Goal: Transaction & Acquisition: Purchase product/service

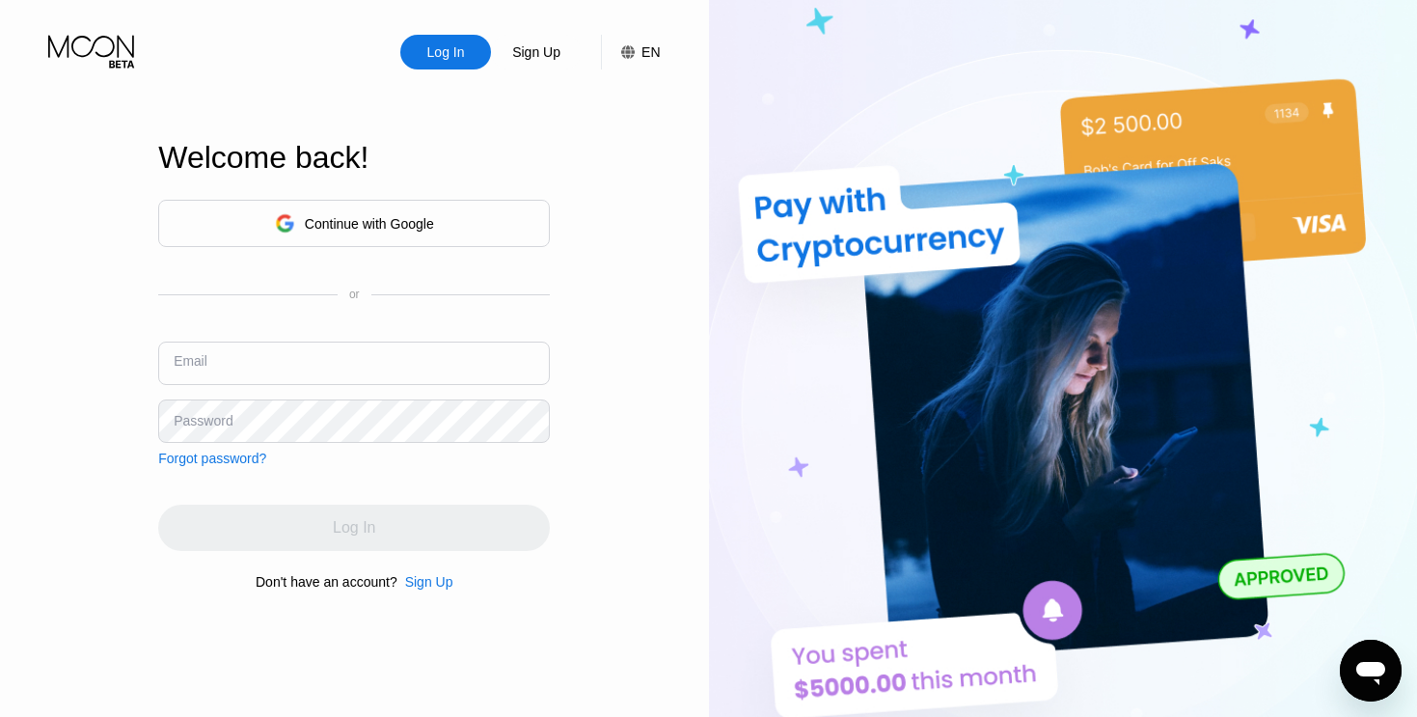
click at [339, 355] on input "text" at bounding box center [354, 363] width 392 height 43
type input "[EMAIL_ADDRESS][DOMAIN_NAME]"
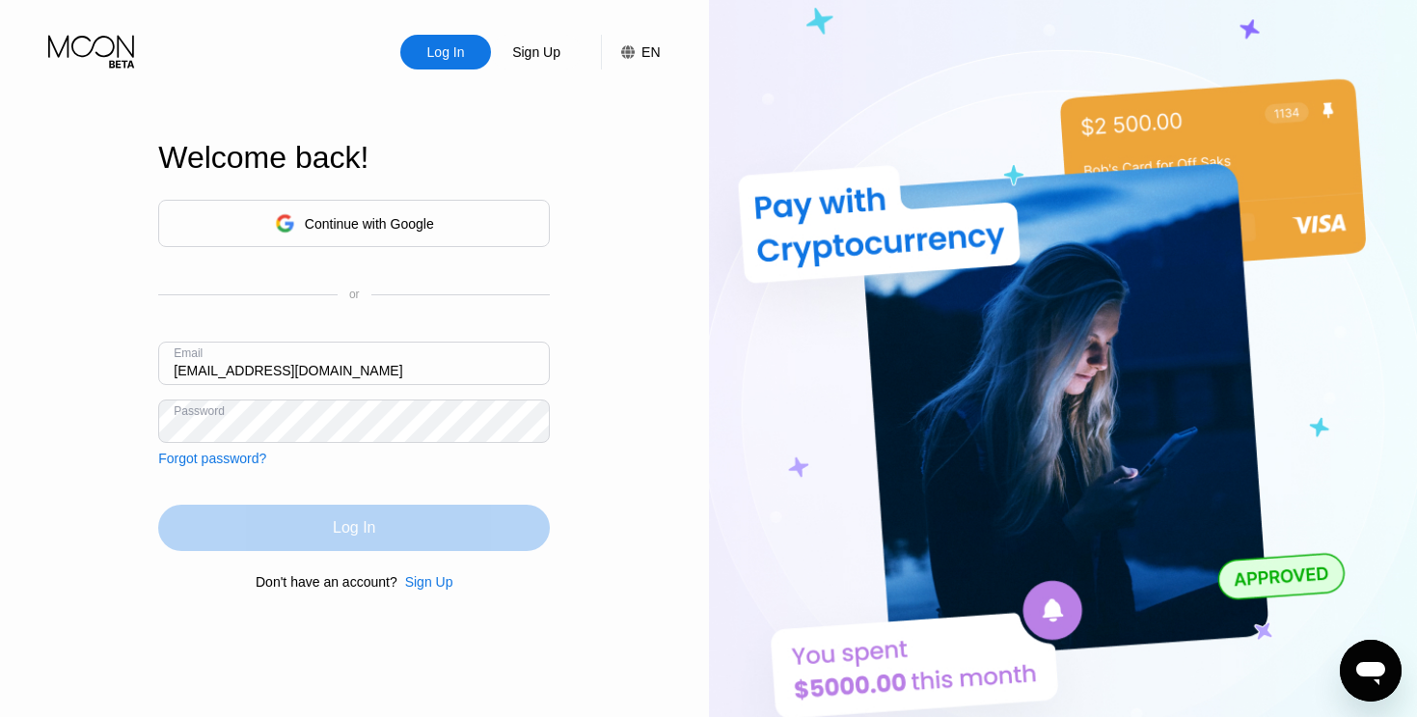
click at [403, 526] on div "Log In" at bounding box center [354, 528] width 392 height 46
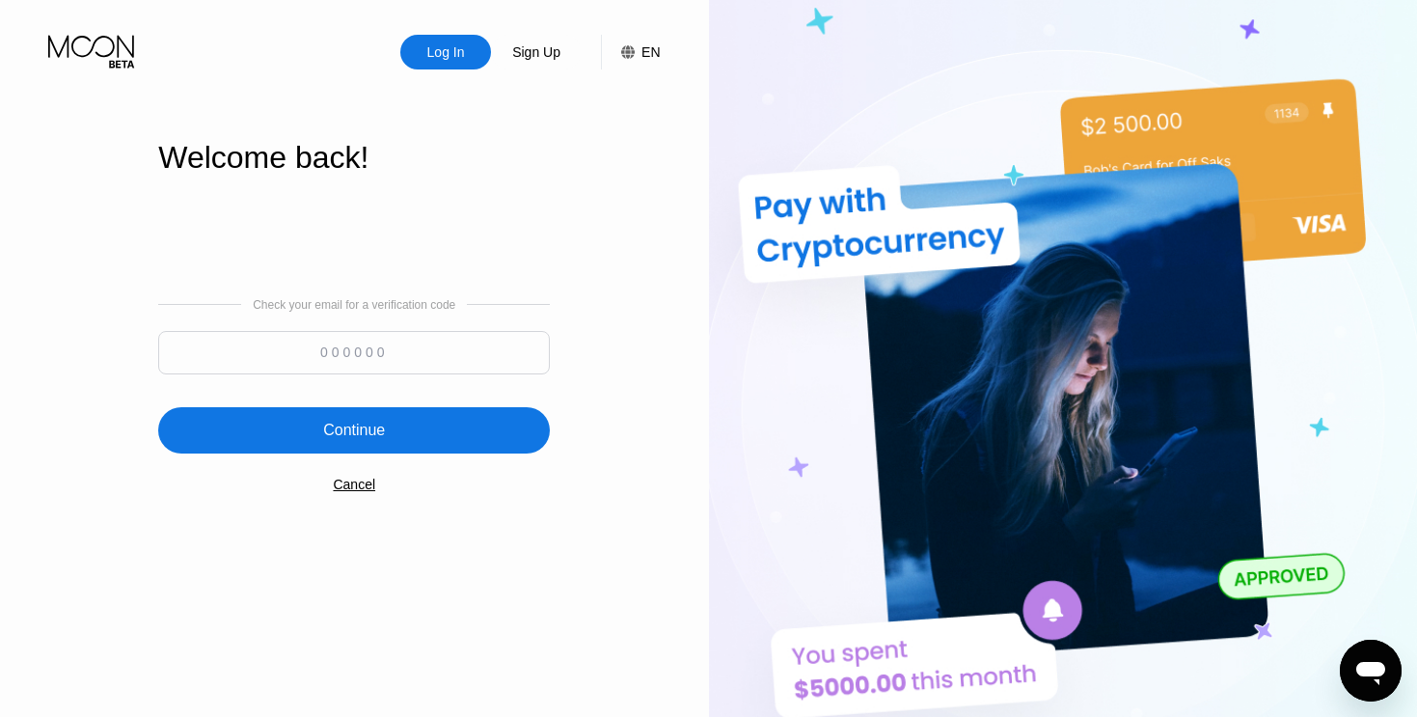
click at [388, 357] on input at bounding box center [354, 352] width 392 height 43
paste input "627558"
type input "627558"
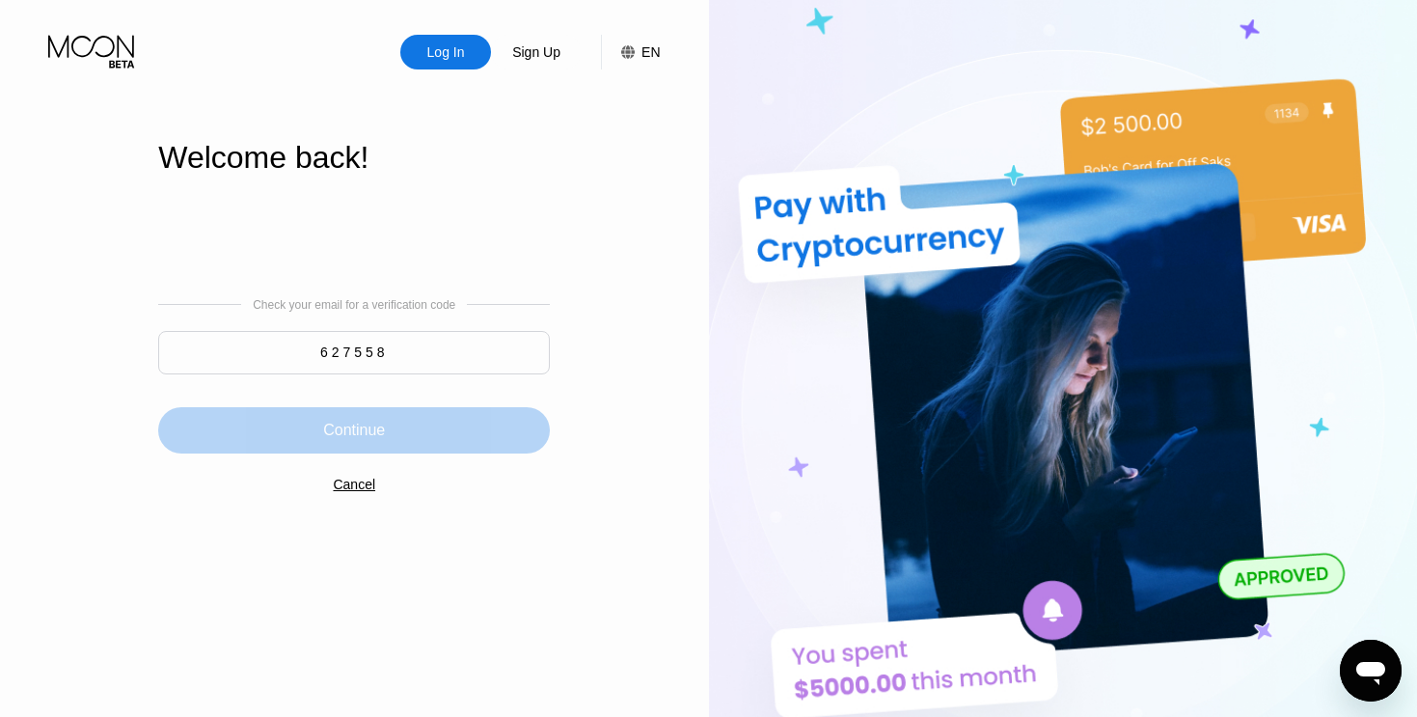
click at [329, 428] on div "Continue" at bounding box center [354, 430] width 62 height 19
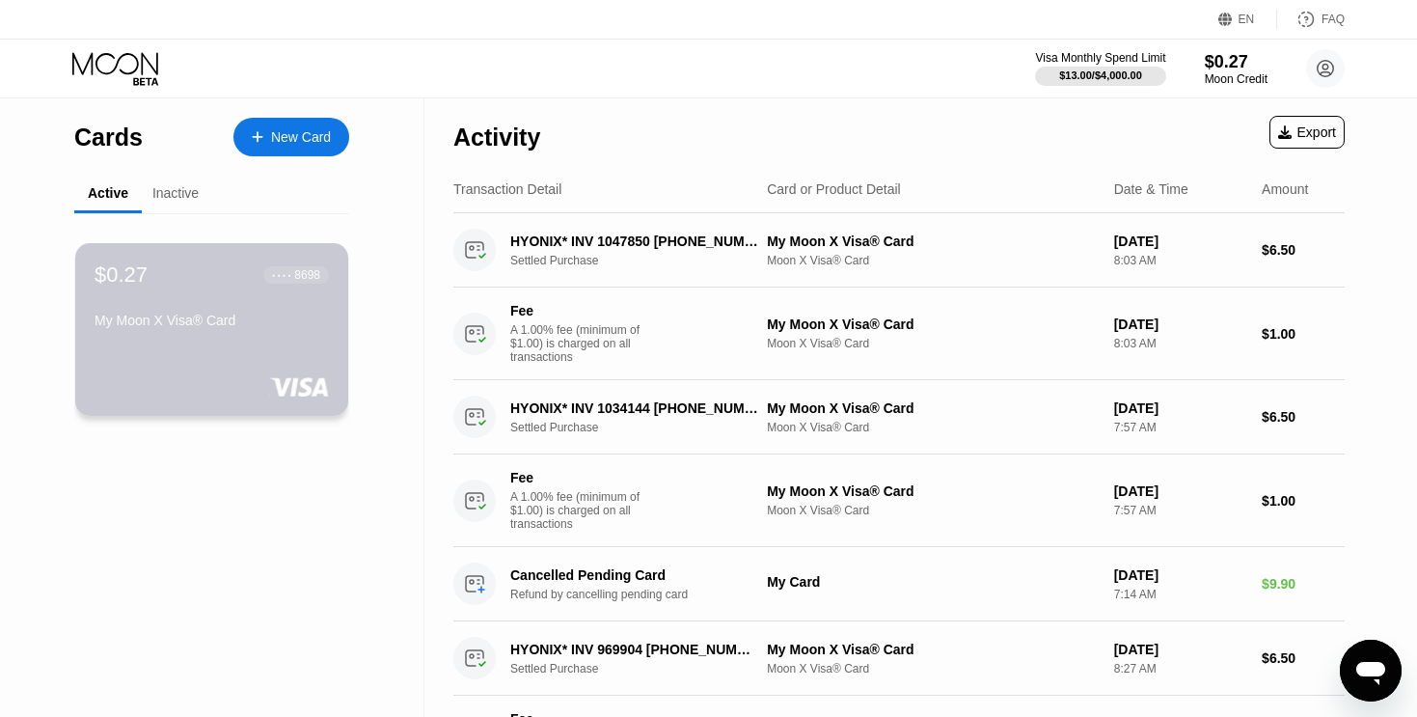
click at [275, 352] on div "$0.27 ● ● ● ● 8698 My Moon X Visa® Card" at bounding box center [211, 329] width 273 height 173
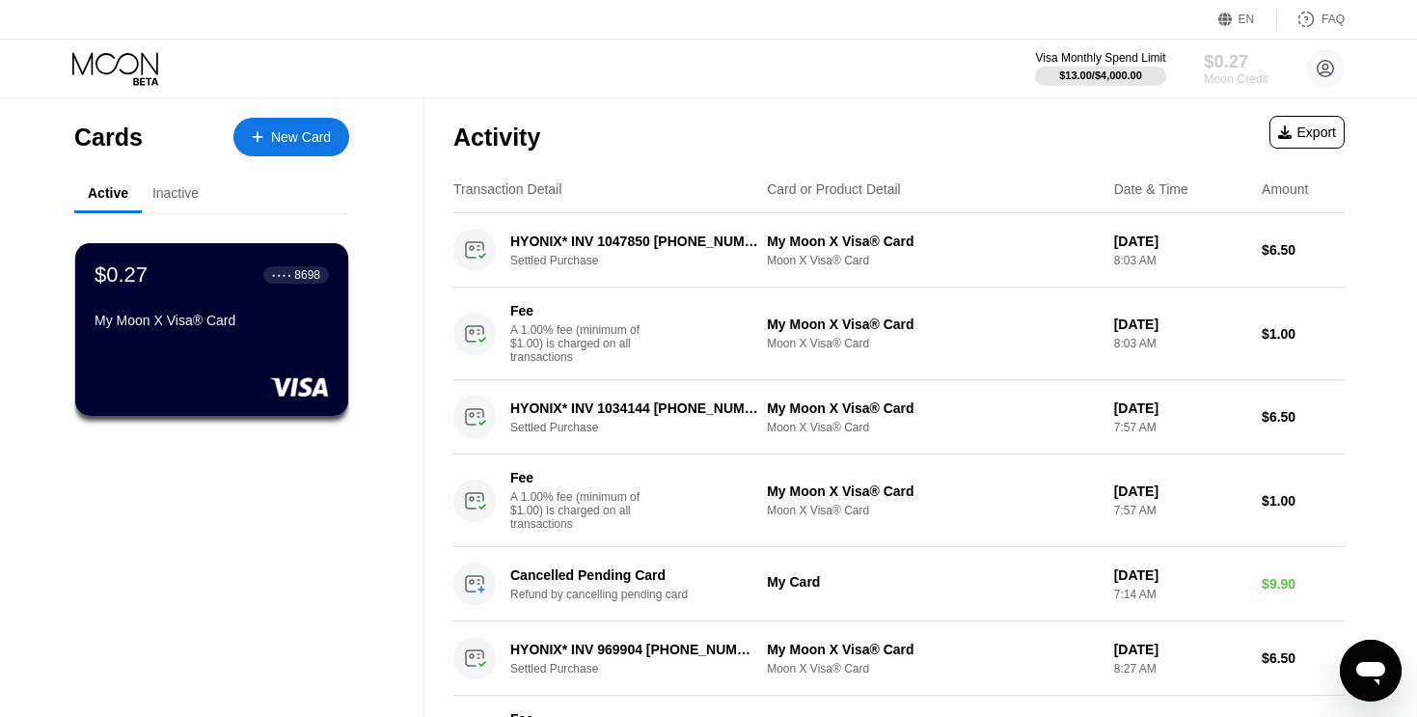
click at [1237, 74] on div "Moon Credit" at bounding box center [1236, 79] width 65 height 14
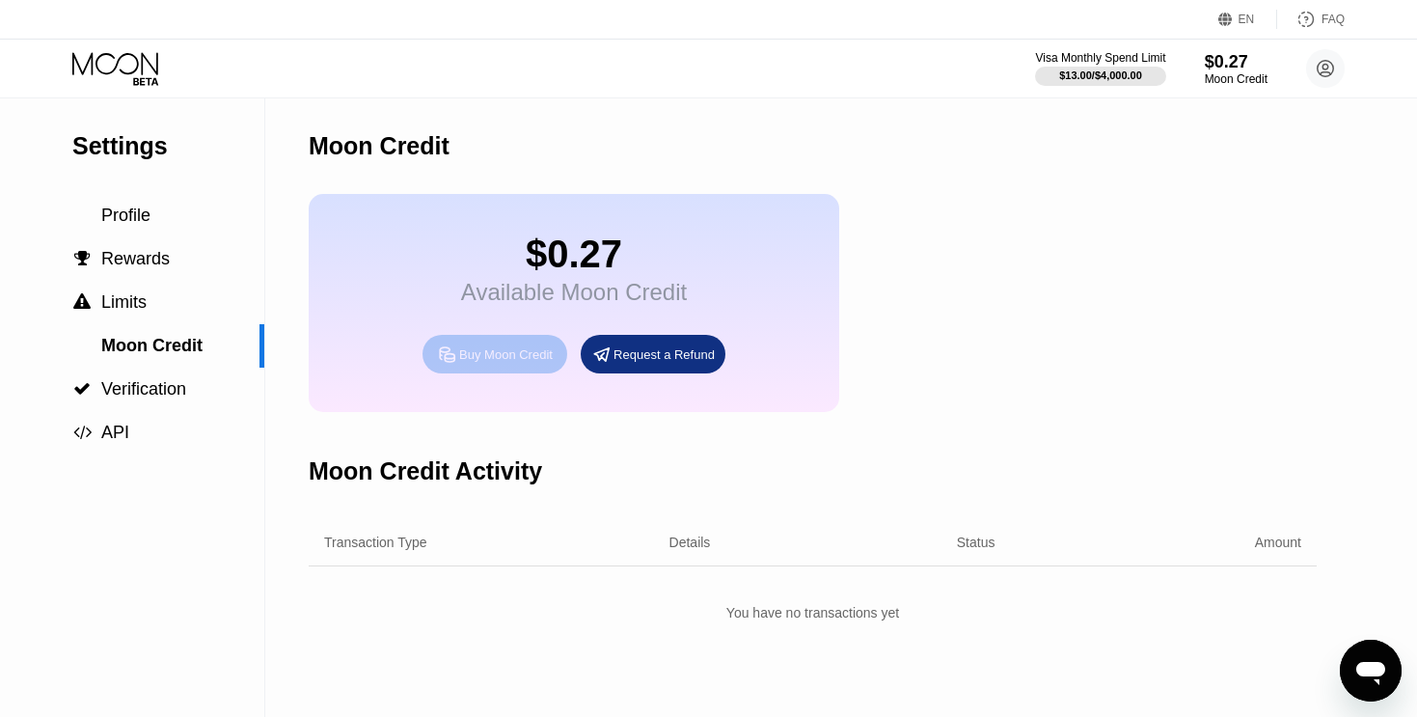
click at [489, 361] on div "Buy Moon Credit" at bounding box center [506, 354] width 94 height 16
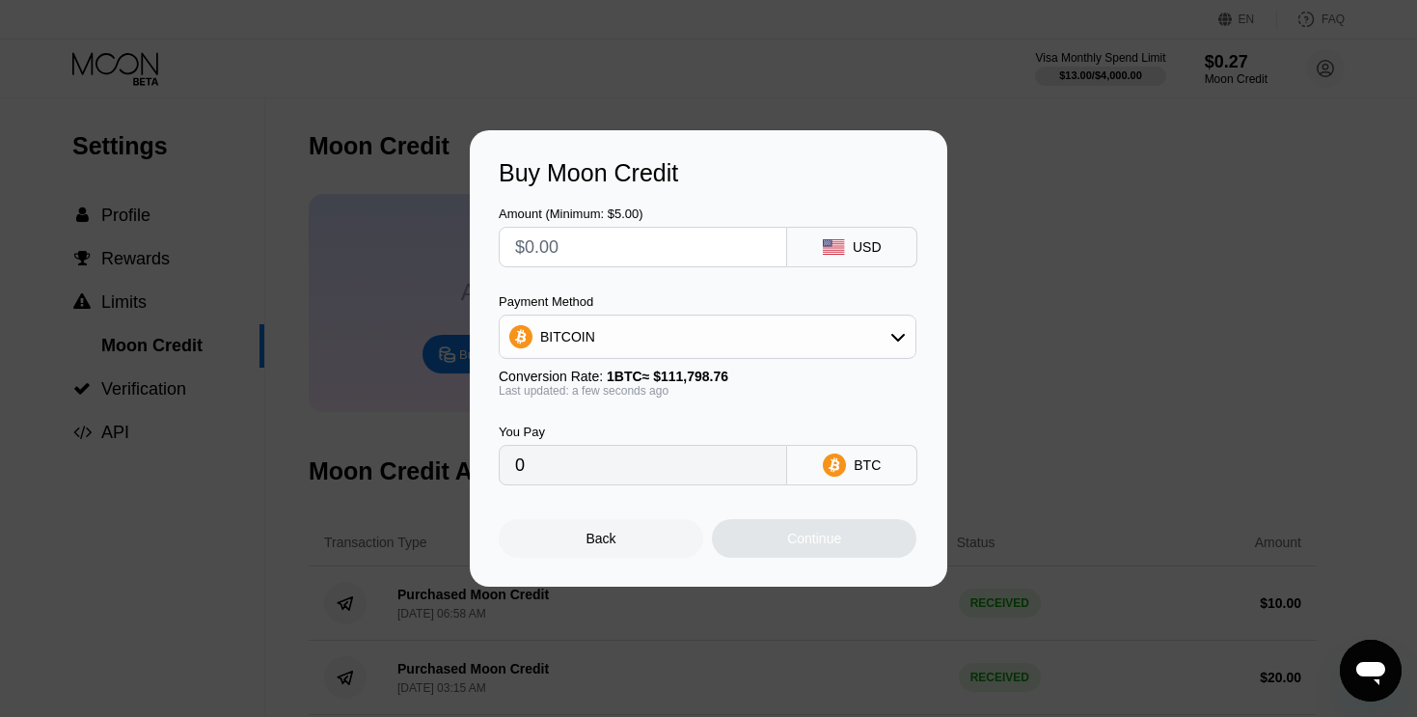
click at [633, 251] on input "text" at bounding box center [643, 247] width 256 height 39
type input "$1"
type input "0.00000895"
type input "$10"
type input "0.00008945"
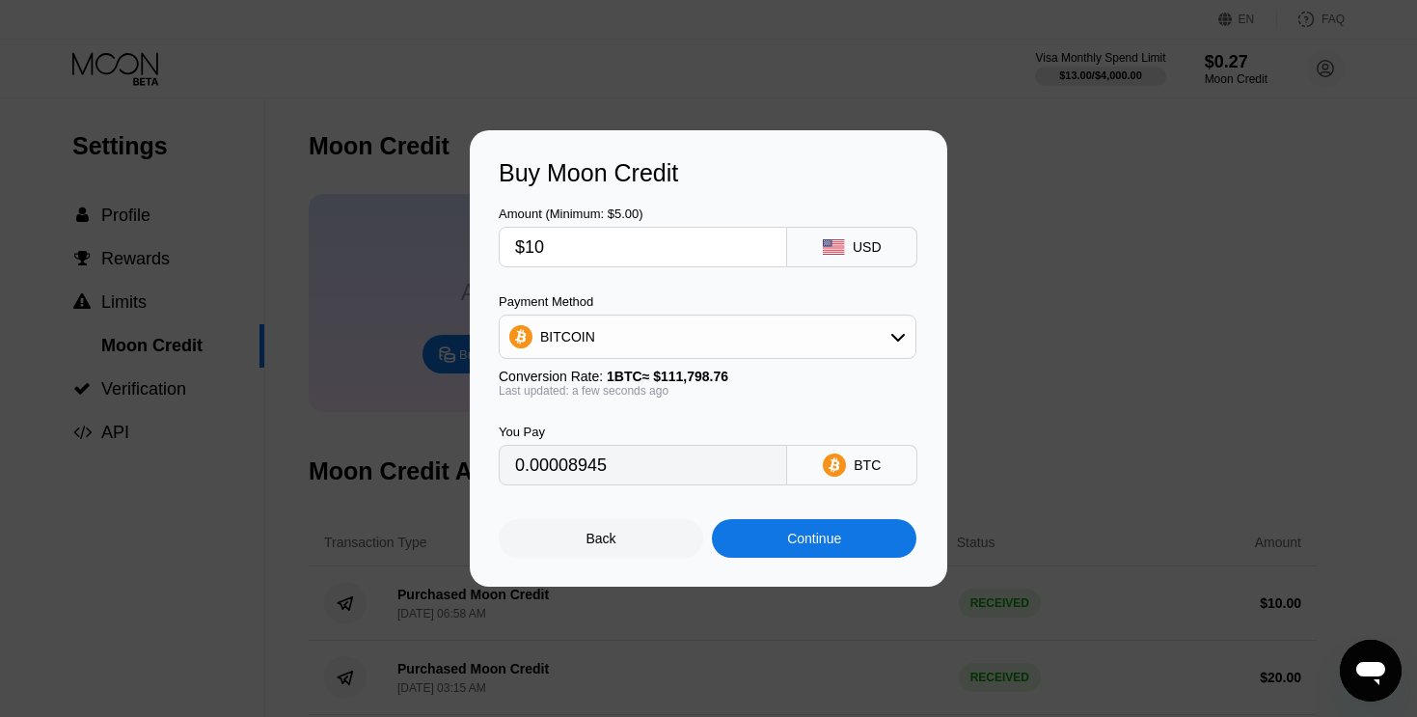
type input "$10"
click at [871, 347] on div "BITCOIN" at bounding box center [708, 336] width 416 height 39
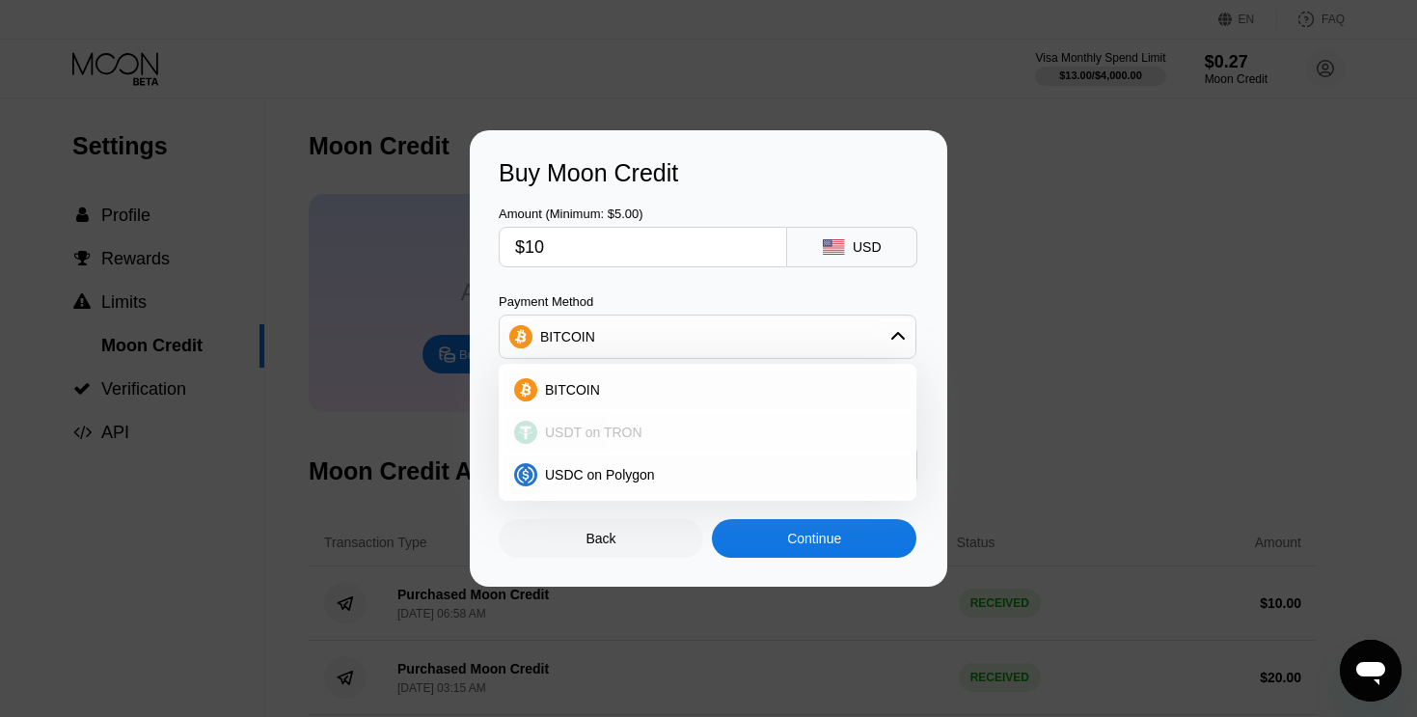
click at [676, 431] on div "USDT on TRON" at bounding box center [719, 432] width 364 height 15
type input "10.10"
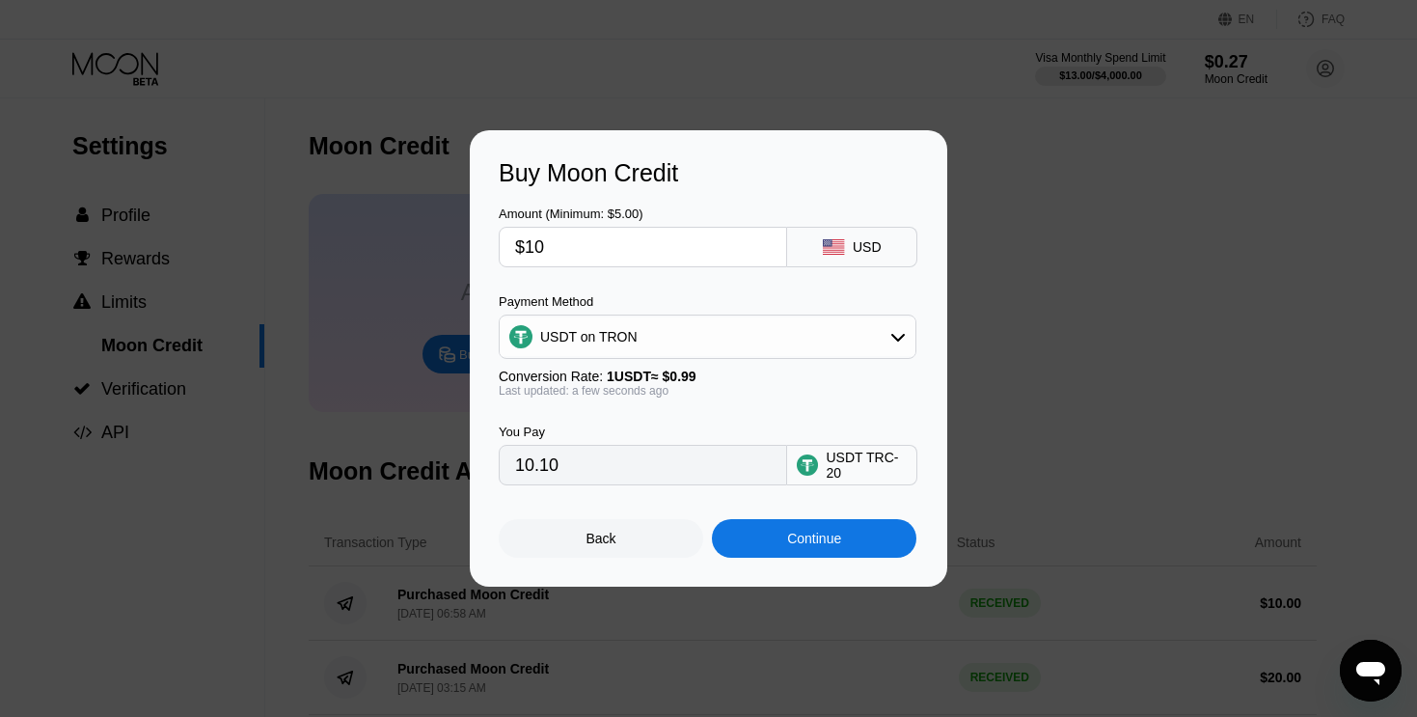
click at [556, 253] on input "$10" at bounding box center [643, 247] width 256 height 39
type input "$1"
type input "1.01"
type input "0.00"
type input "$9"
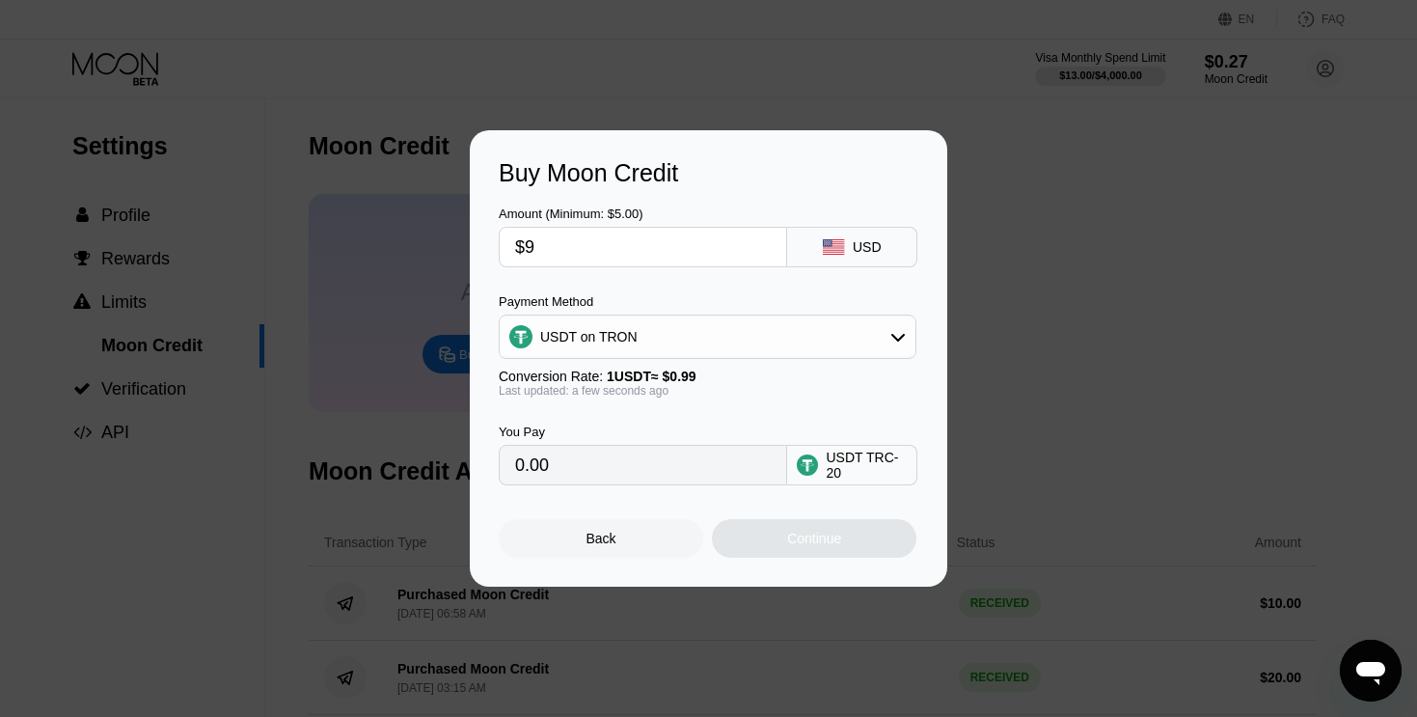
type input "9.09"
type input "$9"
click at [741, 542] on div "Continue" at bounding box center [814, 538] width 205 height 39
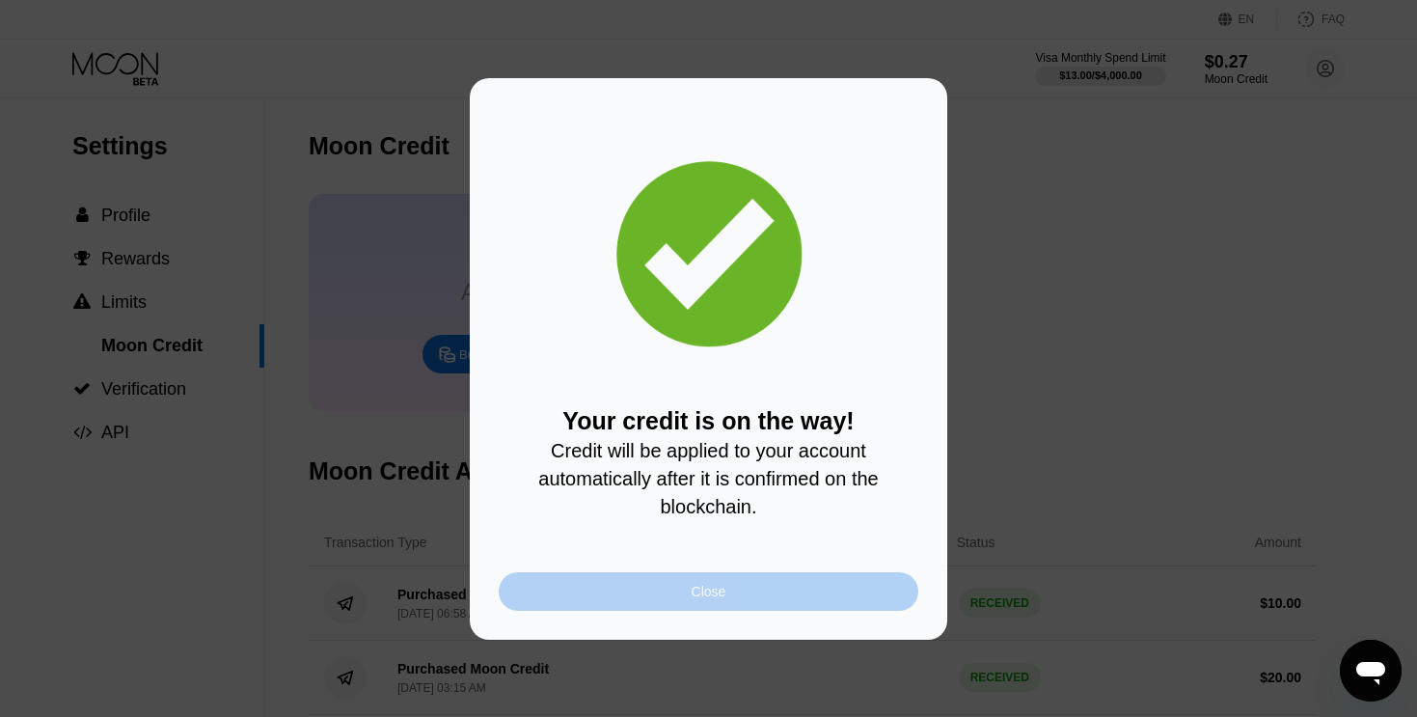
click at [734, 593] on div "Close" at bounding box center [709, 591] width 420 height 39
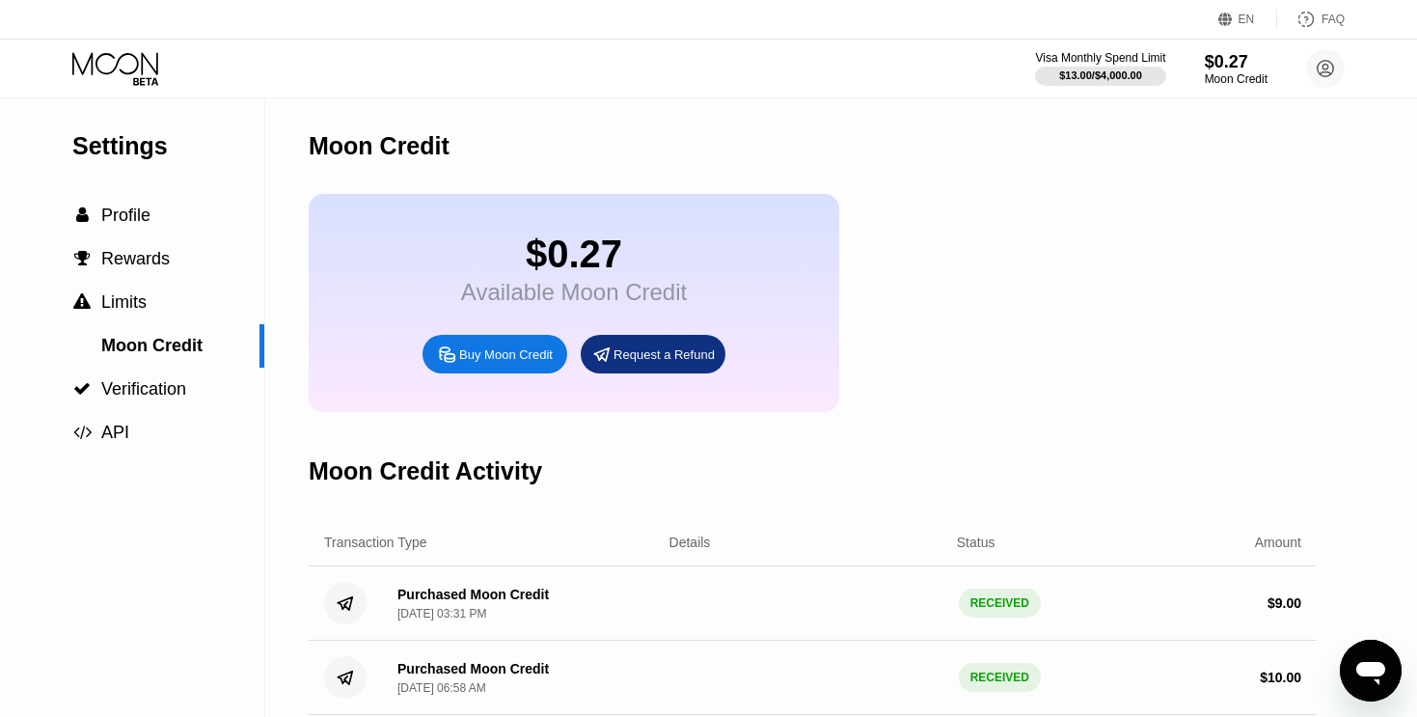
click at [135, 66] on icon at bounding box center [117, 69] width 90 height 34
